Goal: Transaction & Acquisition: Download file/media

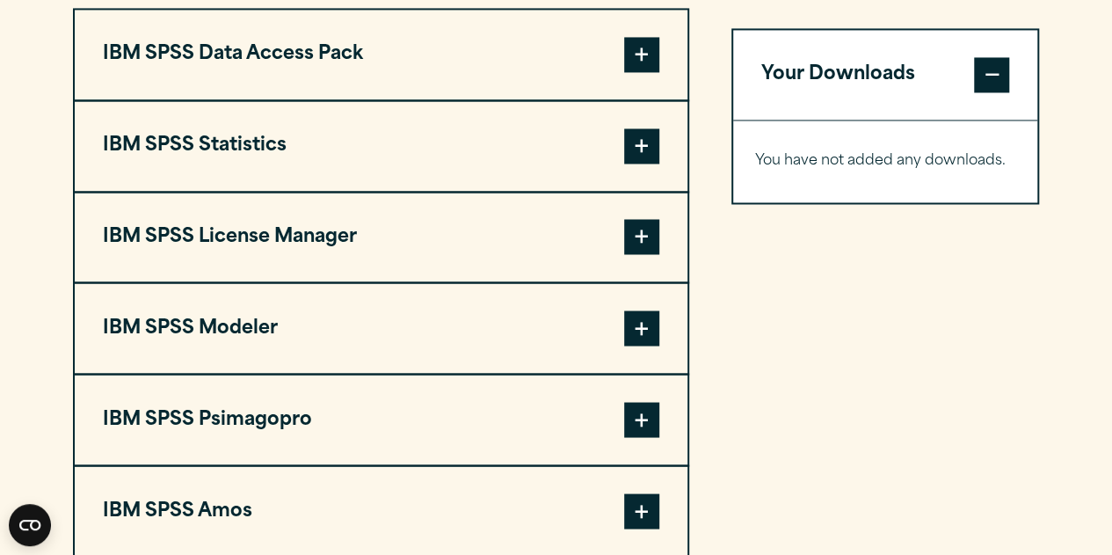
scroll to position [1413, 0]
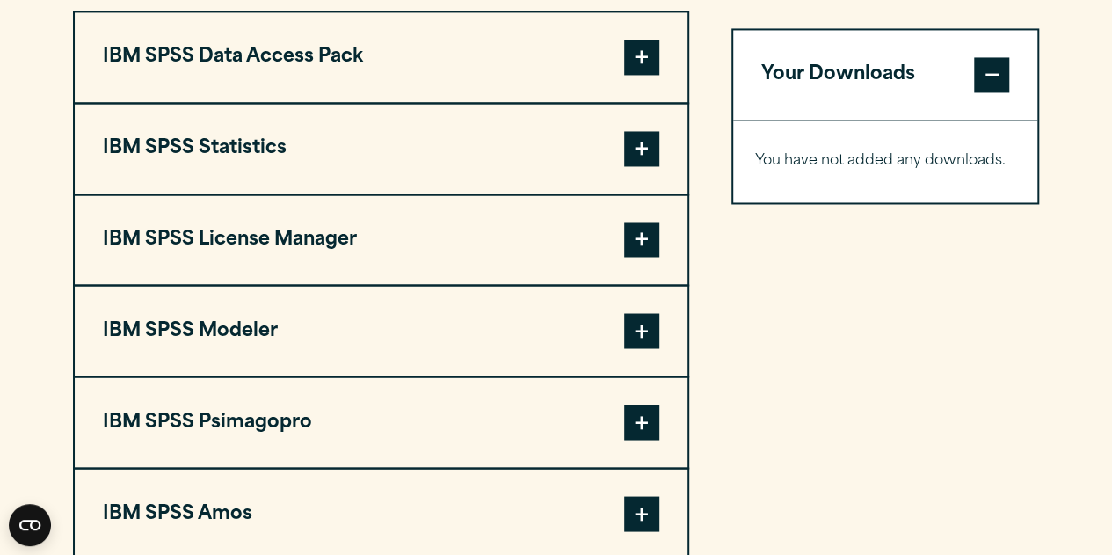
click at [629, 149] on span at bounding box center [641, 148] width 35 height 35
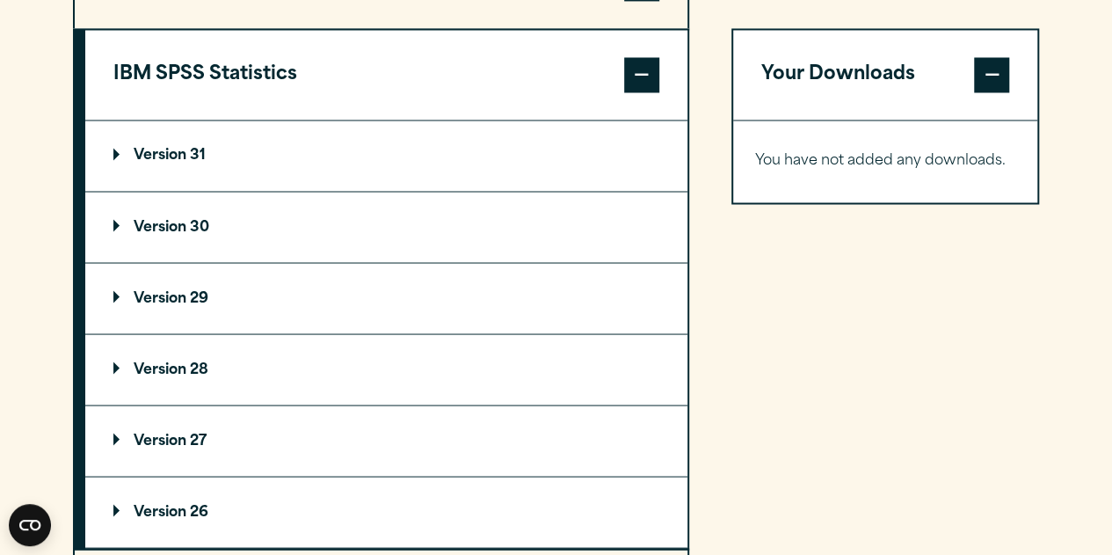
scroll to position [1486, 0]
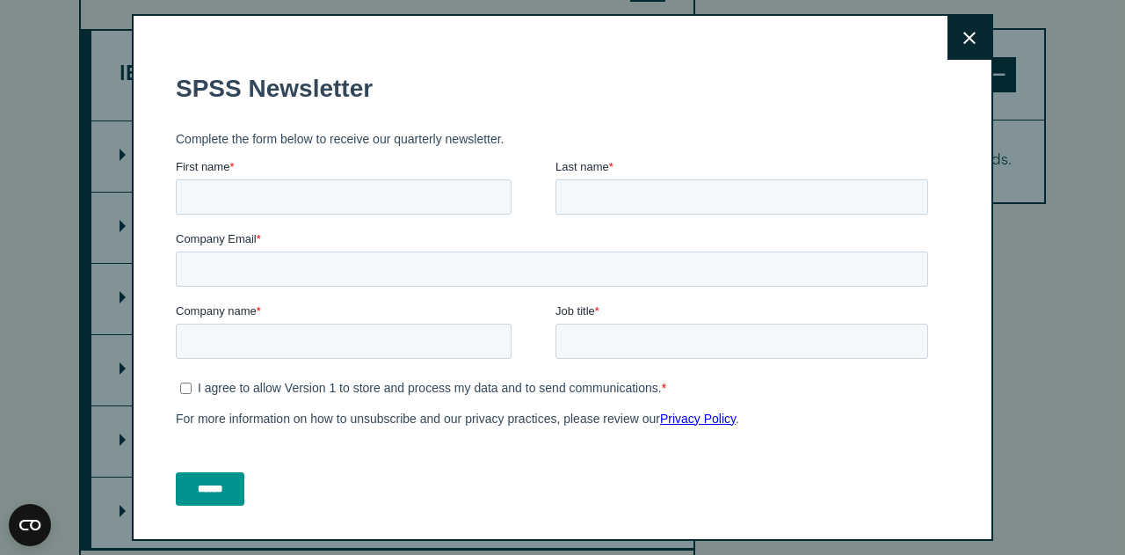
click at [963, 41] on icon at bounding box center [969, 38] width 12 height 13
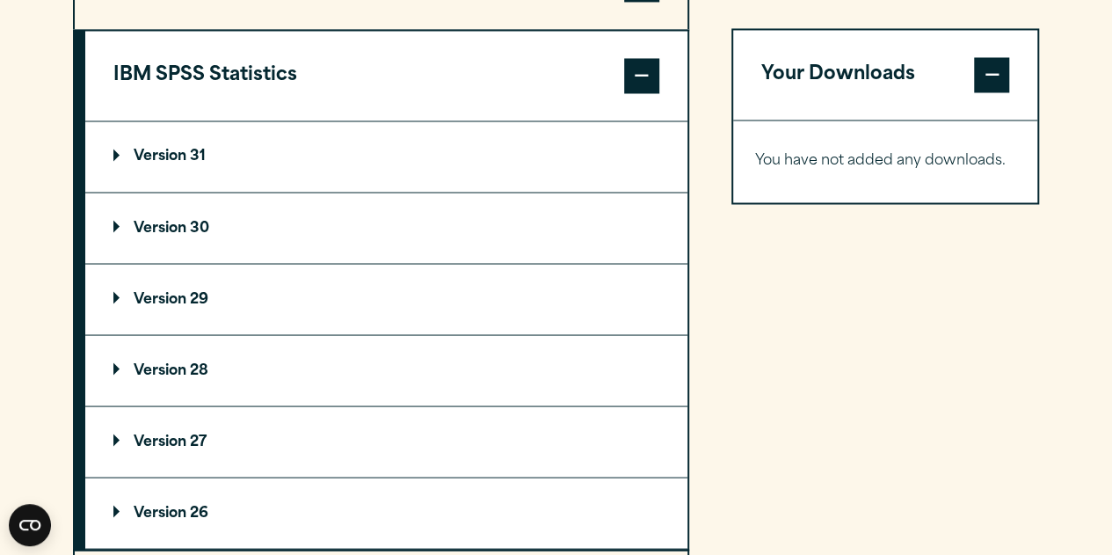
click at [396, 142] on summary "Version 31" at bounding box center [386, 156] width 602 height 70
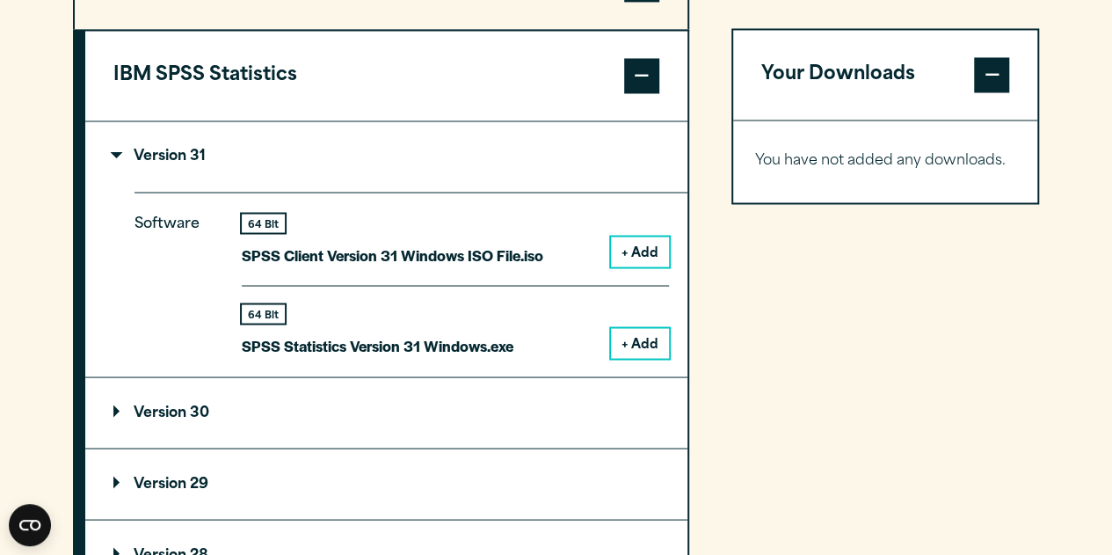
click at [628, 339] on button "+ Add" at bounding box center [640, 343] width 58 height 30
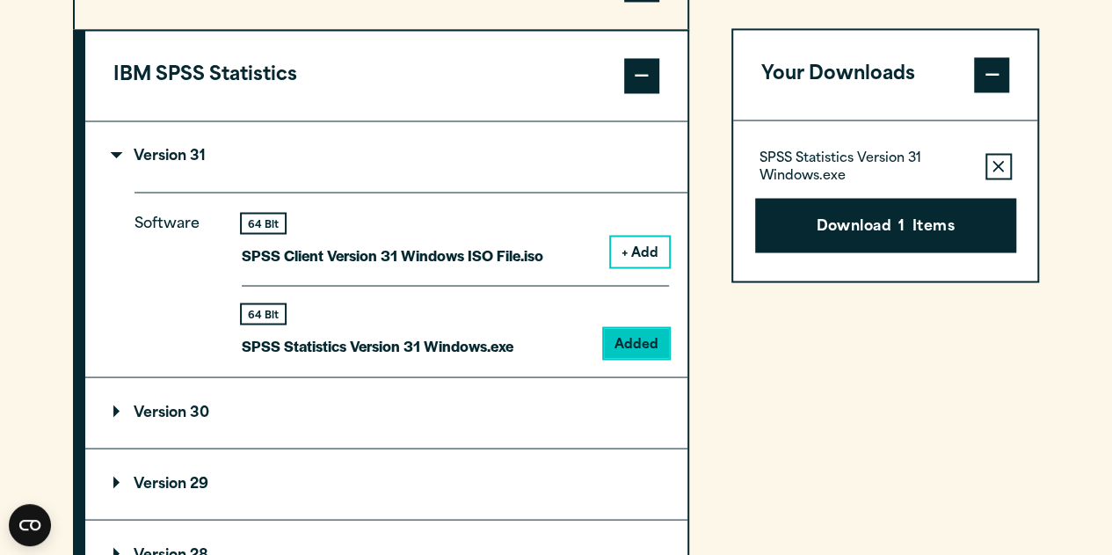
click at [268, 407] on summary "Version 30" at bounding box center [386, 412] width 602 height 70
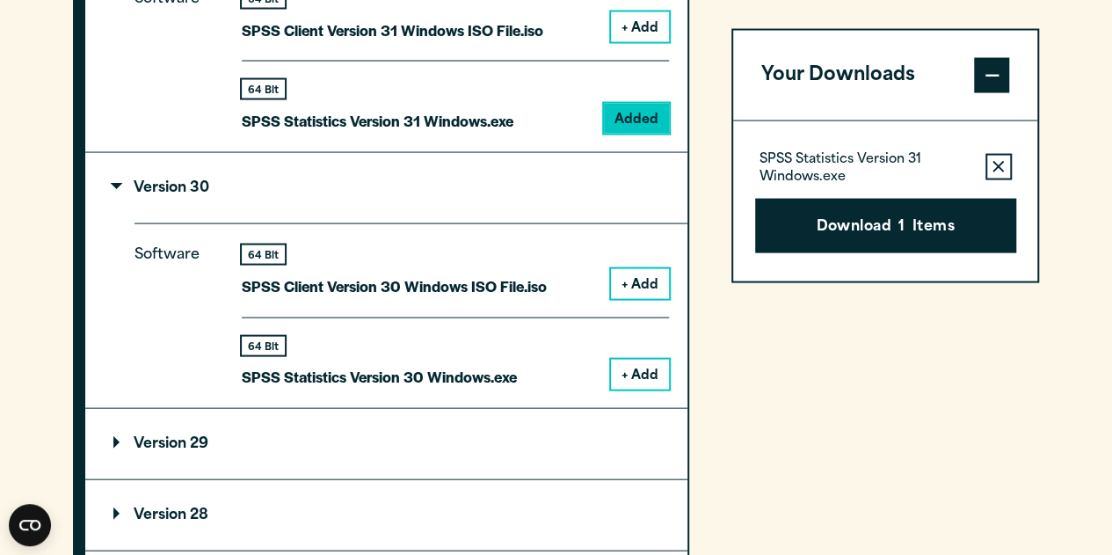
scroll to position [1711, 0]
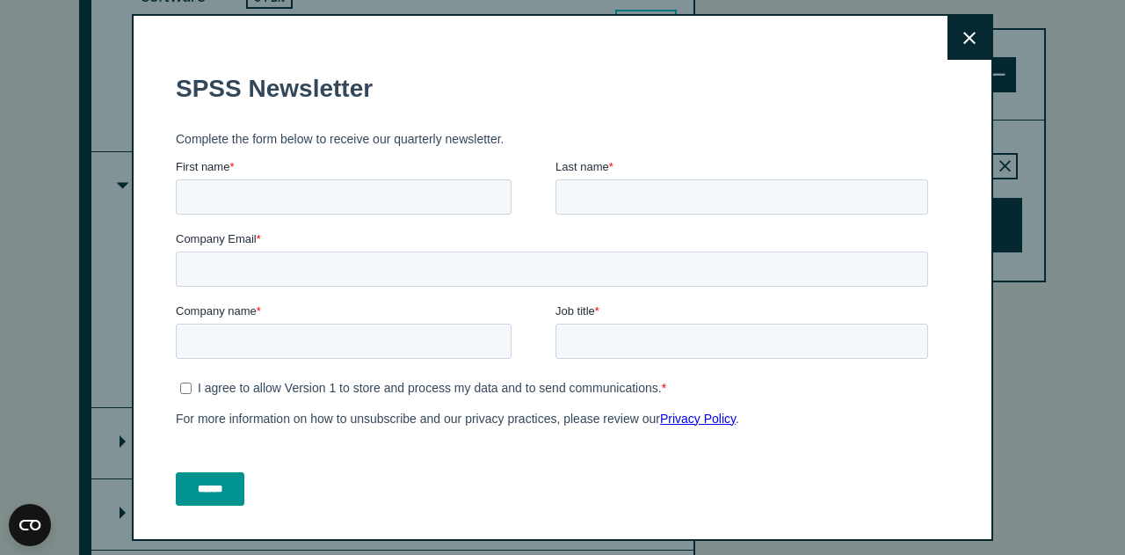
click at [948, 47] on button "Close" at bounding box center [970, 38] width 44 height 44
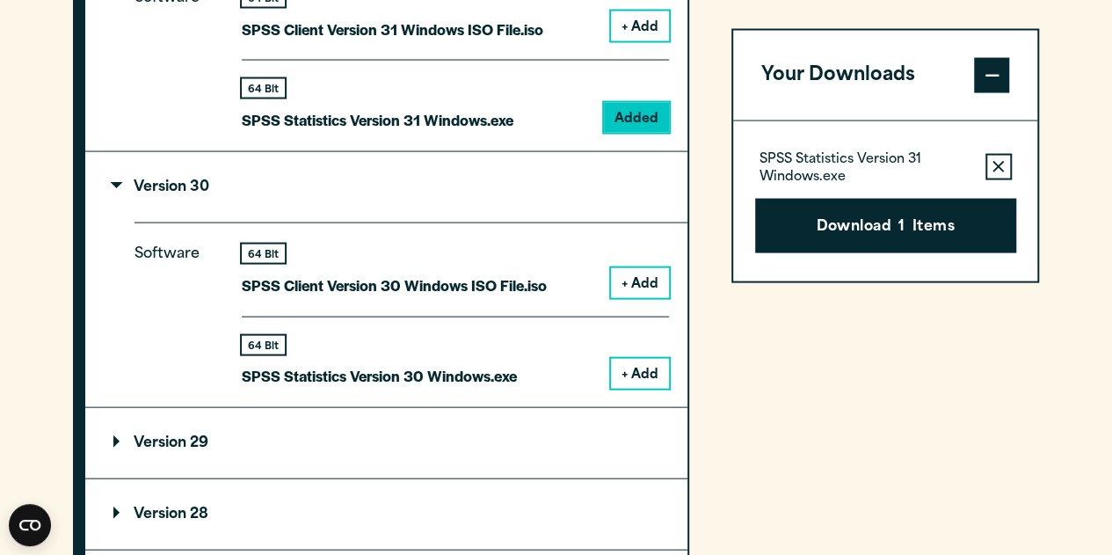
click at [992, 166] on icon "button" at bounding box center [997, 166] width 11 height 12
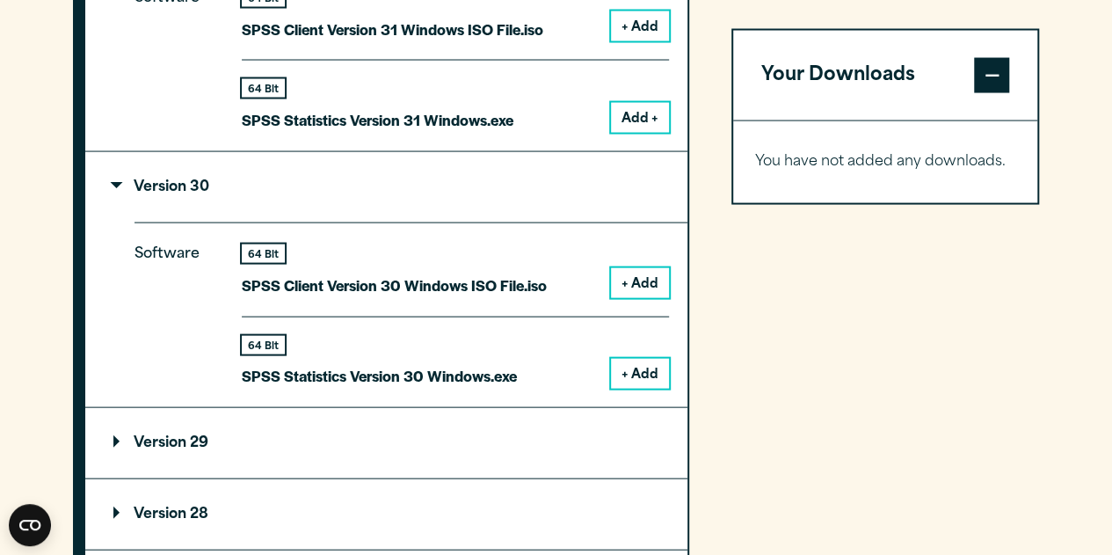
click at [621, 279] on button "+ Add" at bounding box center [640, 283] width 58 height 30
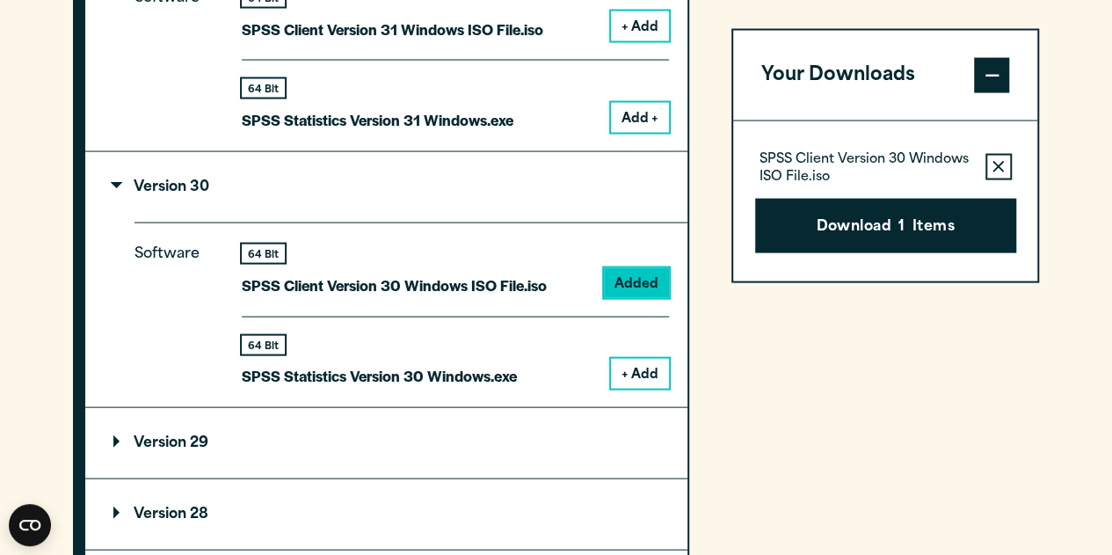
click at [635, 382] on button "+ Add" at bounding box center [640, 374] width 58 height 30
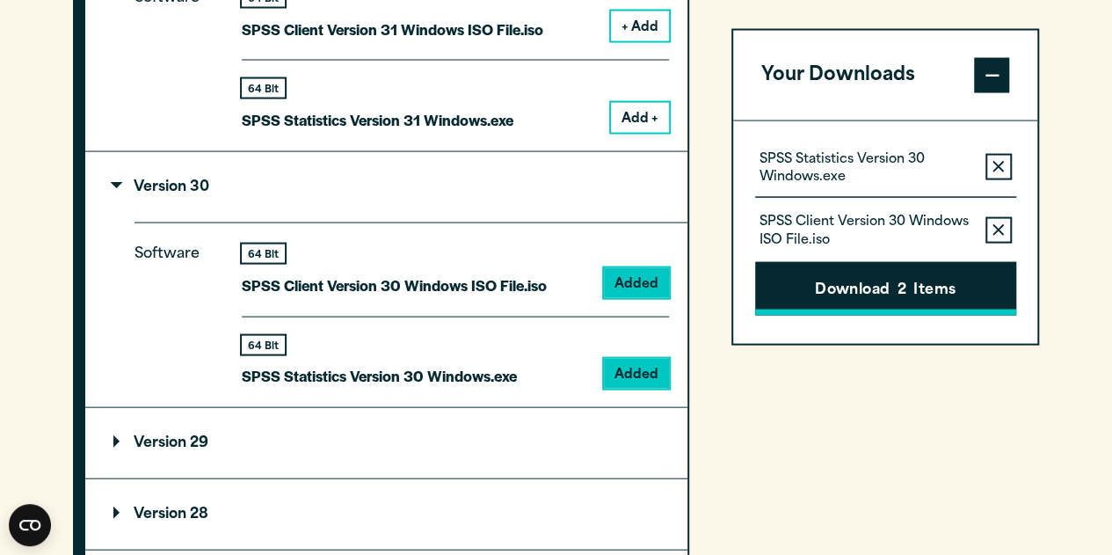
click at [867, 289] on button "Download 2 Items" at bounding box center [885, 288] width 261 height 55
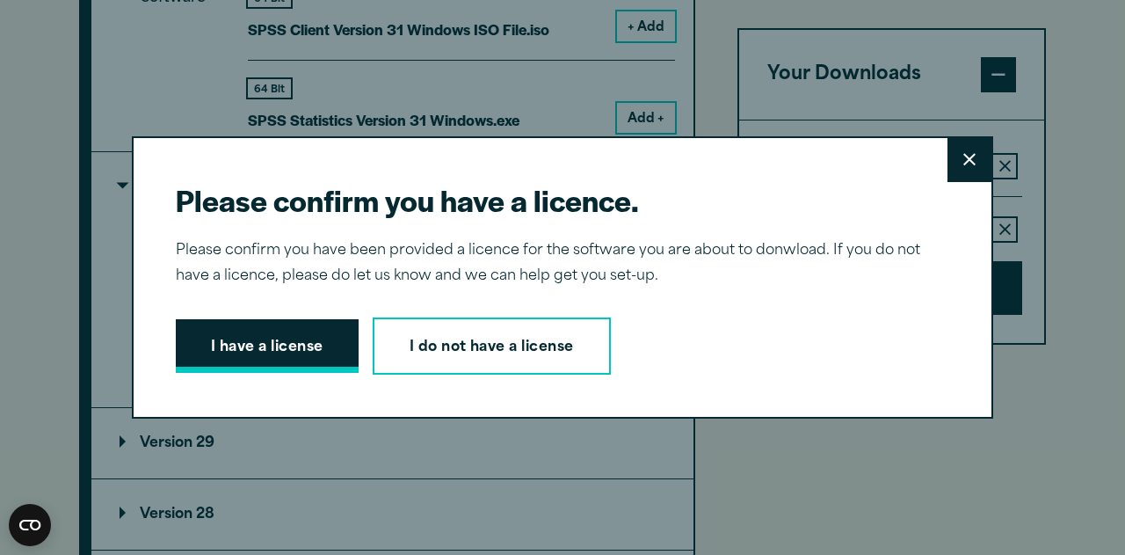
click at [270, 347] on button "I have a license" at bounding box center [267, 346] width 183 height 55
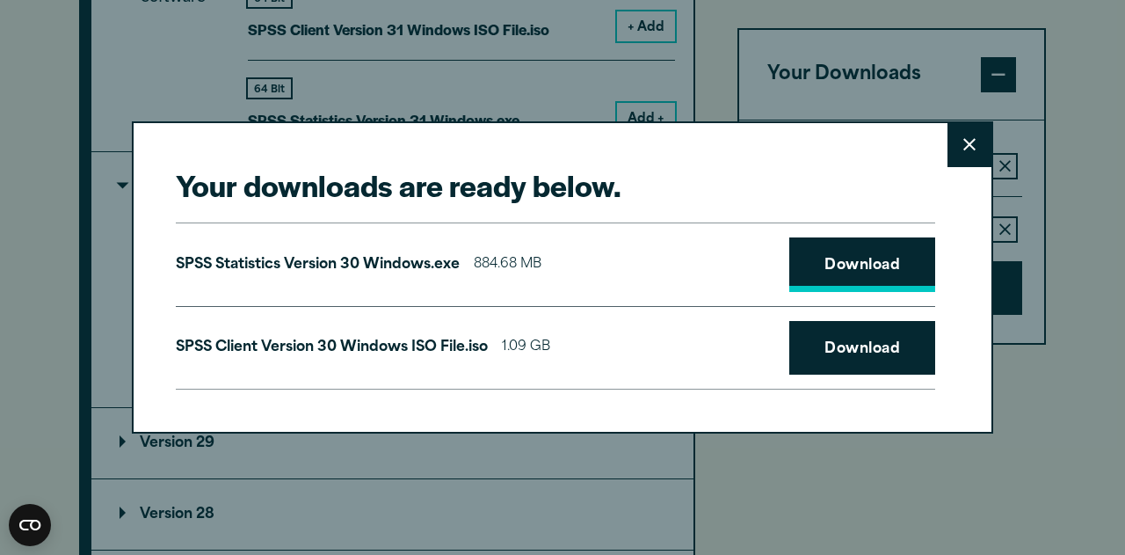
click at [863, 260] on link "Download" at bounding box center [862, 264] width 146 height 55
click at [955, 136] on button "Close" at bounding box center [970, 145] width 44 height 44
